Goal: Complete application form

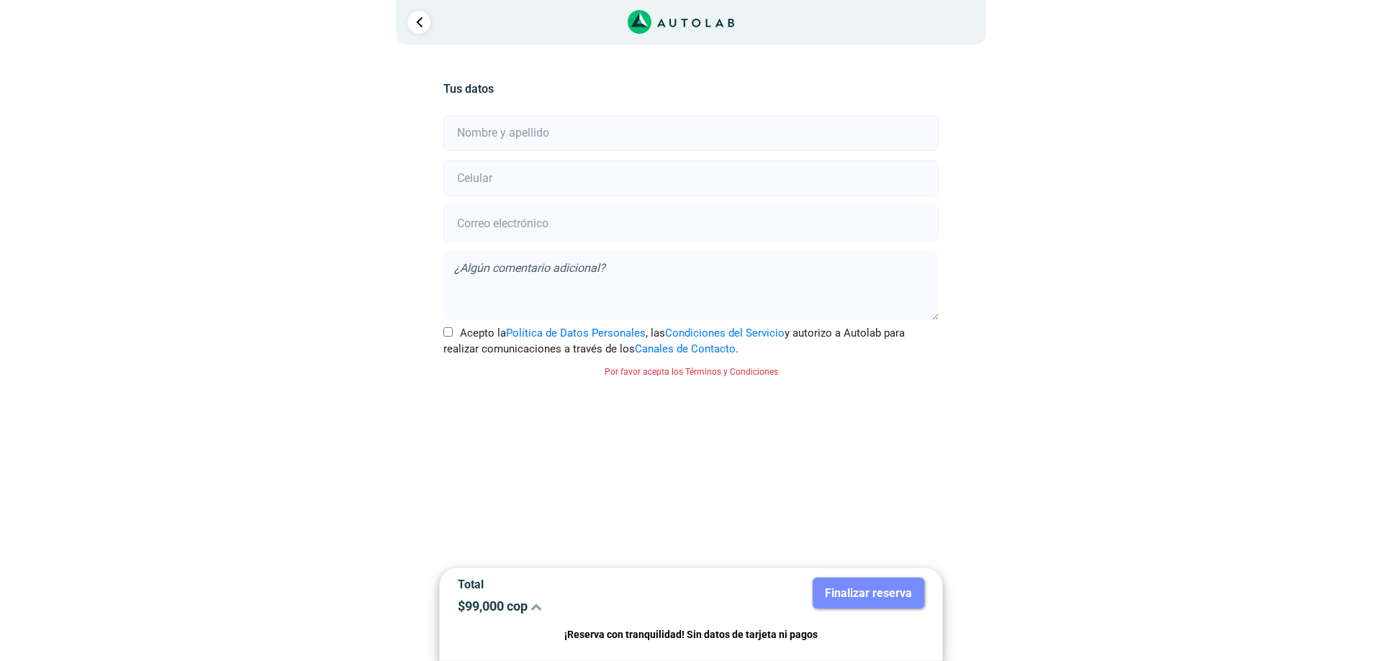
click at [585, 127] on input "text" at bounding box center [690, 133] width 494 height 36
type input "[PERSON_NAME]"
click at [583, 173] on input "number" at bounding box center [690, 178] width 494 height 36
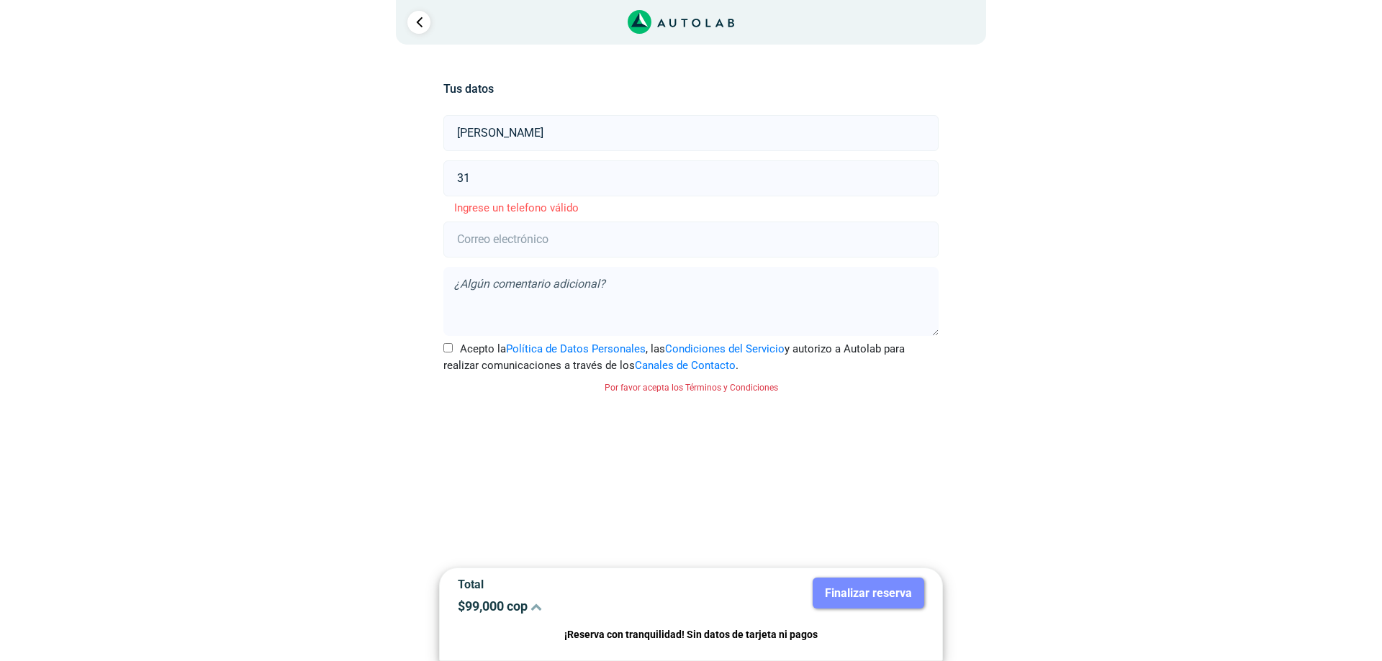
type input "31"
click at [648, 135] on input "[PERSON_NAME]" at bounding box center [690, 133] width 494 height 36
type input "[PERSON_NAME]"
click at [672, 166] on input "31" at bounding box center [690, 178] width 494 height 36
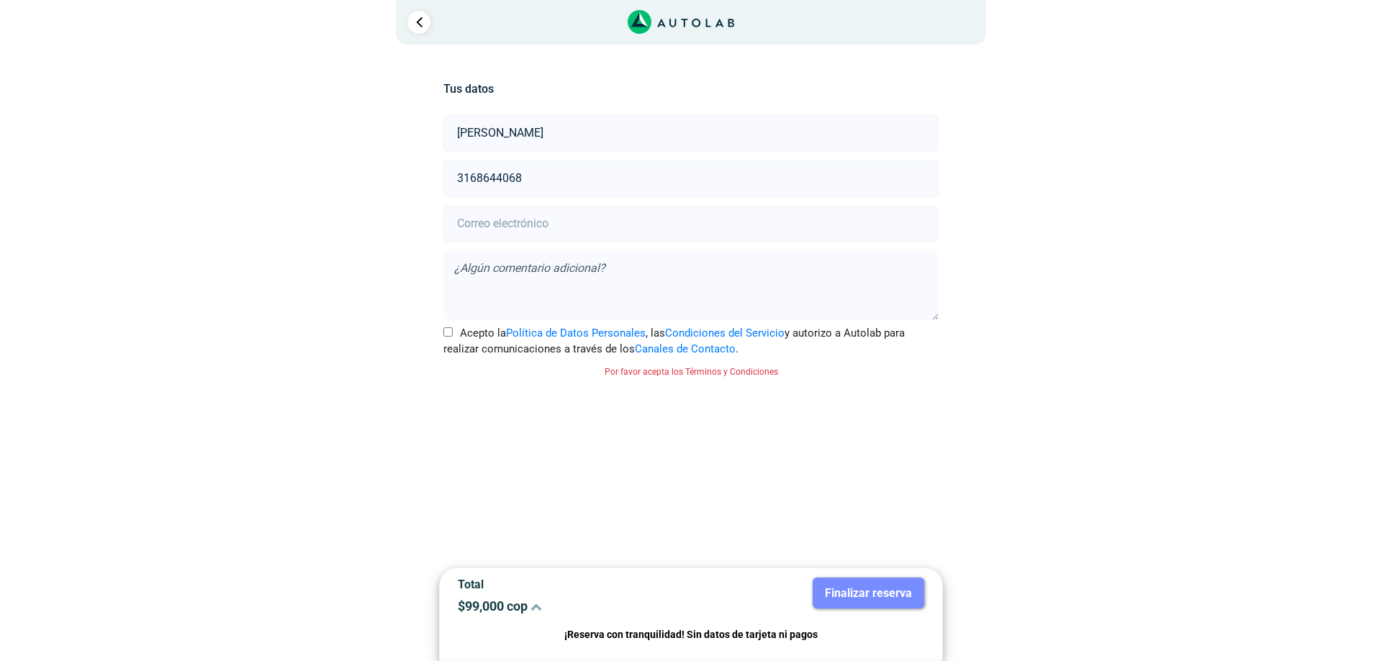
type input "3168644068"
click at [669, 220] on input "email" at bounding box center [690, 224] width 494 height 36
type input "[EMAIL_ADDRESS][DOMAIN_NAME]"
click at [446, 330] on input "Acepto la Política de Datos Personales , las Condiciones del Servicio y autoriz…" at bounding box center [447, 331] width 9 height 9
checkbox input "true"
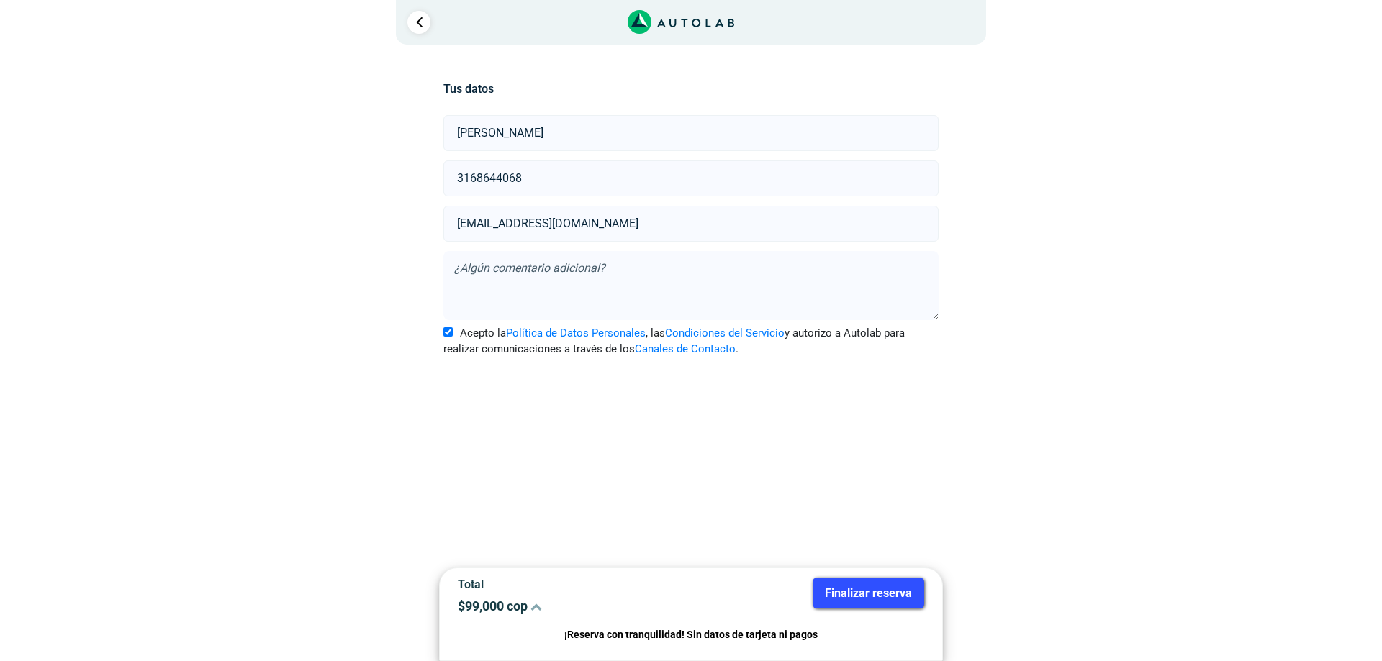
click at [538, 605] on icon at bounding box center [536, 607] width 12 height 12
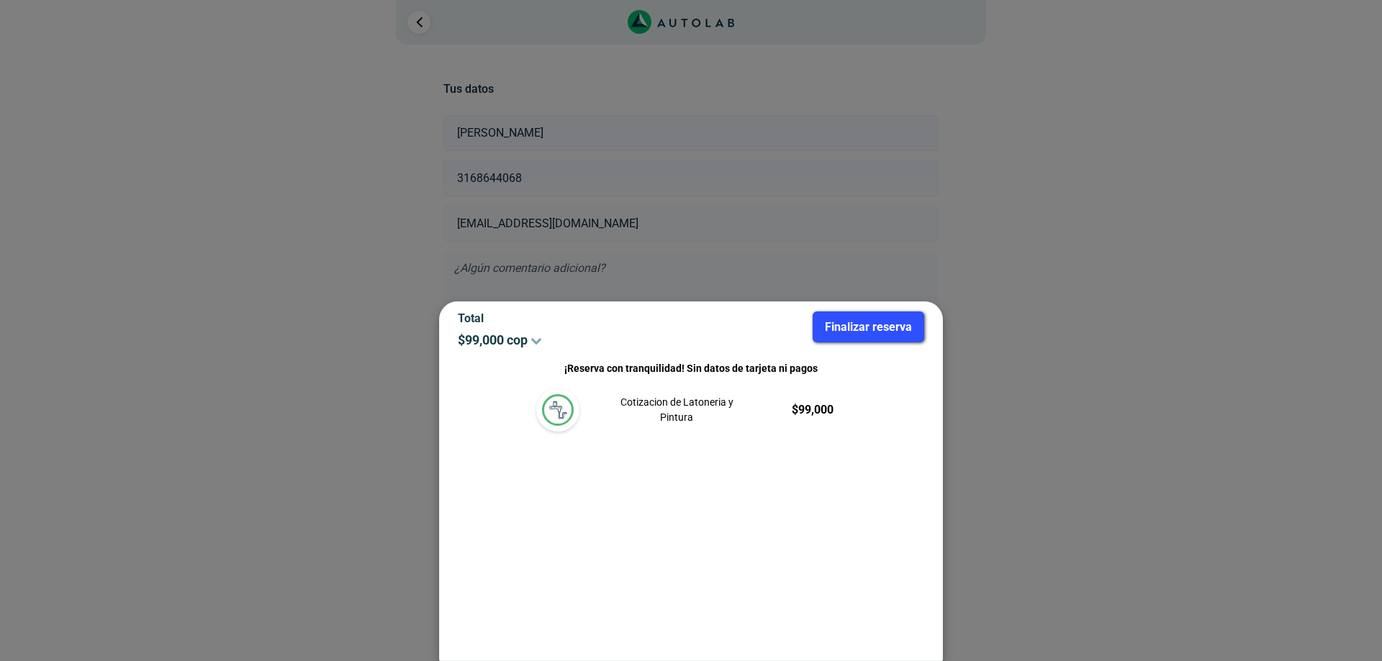
click at [802, 408] on p "$ 99,000" at bounding box center [790, 410] width 86 height 17
click at [1139, 322] on div at bounding box center [691, 330] width 1382 height 661
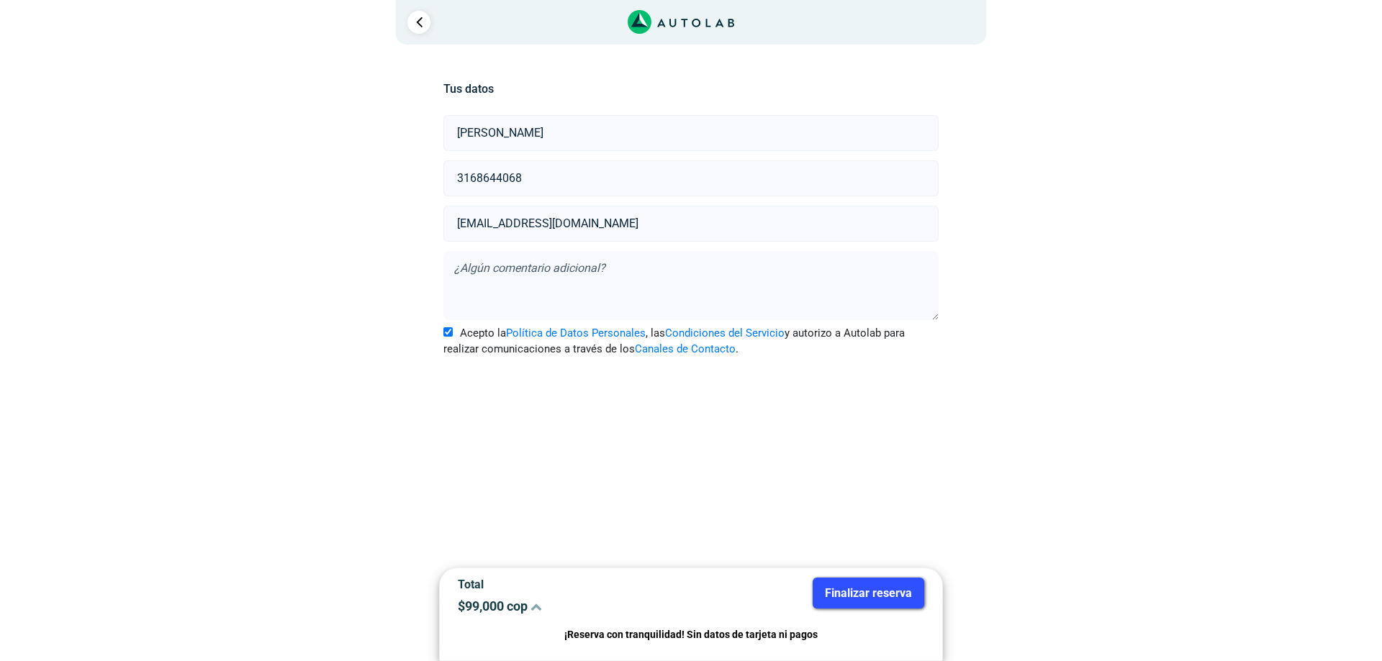
click at [666, 220] on input "[EMAIL_ADDRESS][DOMAIN_NAME]" at bounding box center [690, 224] width 494 height 36
type input "s"
type input "[EMAIL_ADDRESS][DOMAIN_NAME]"
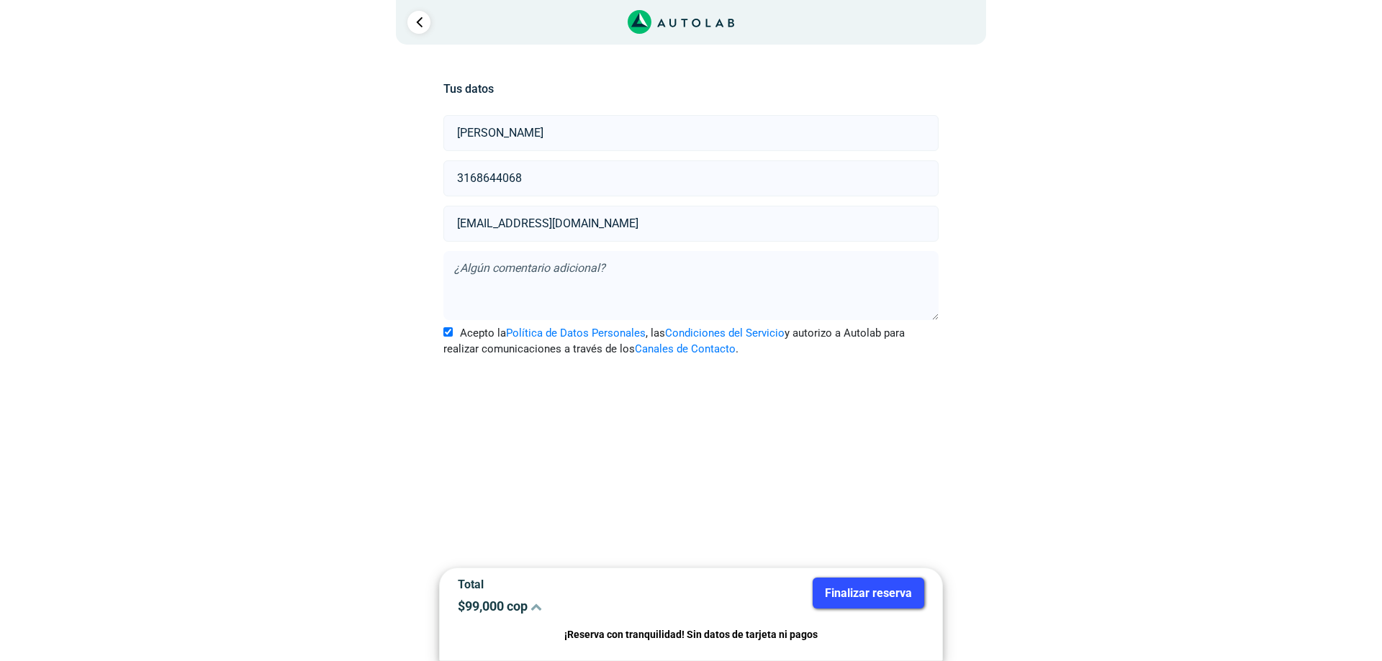
click at [855, 595] on button "Finalizar reserva" at bounding box center [869, 593] width 112 height 31
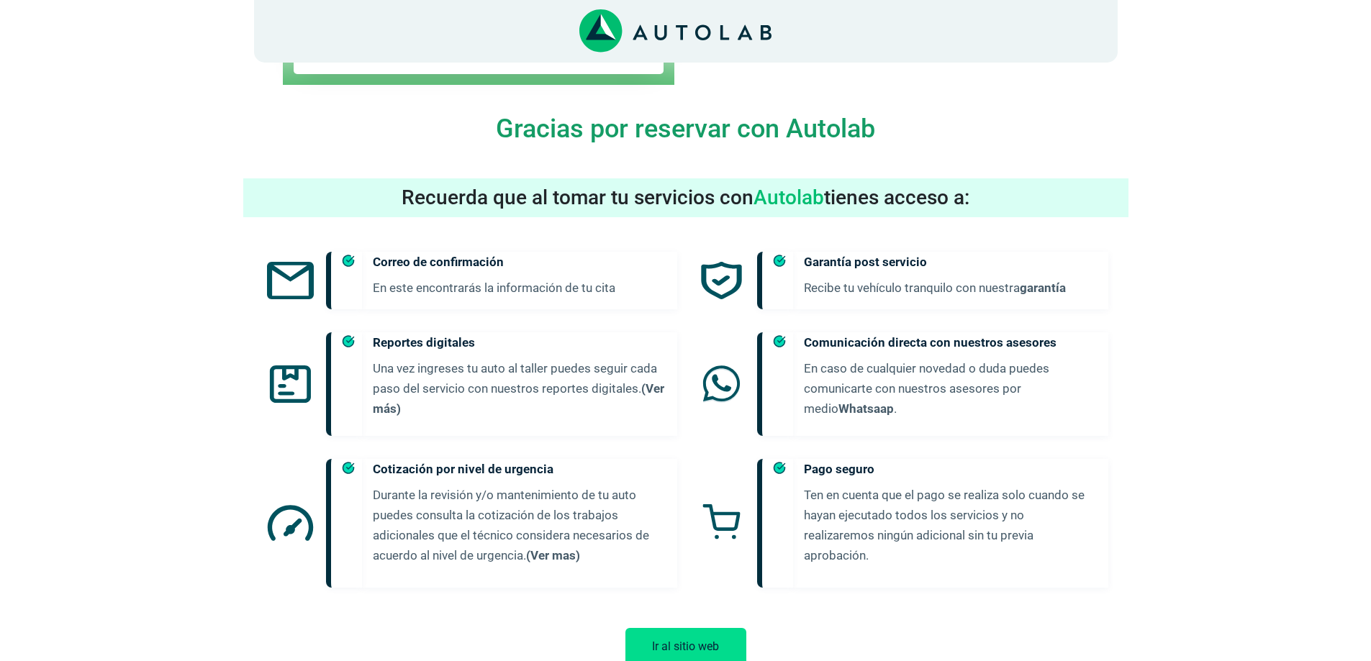
scroll to position [480, 0]
